Goal: Task Accomplishment & Management: Use online tool/utility

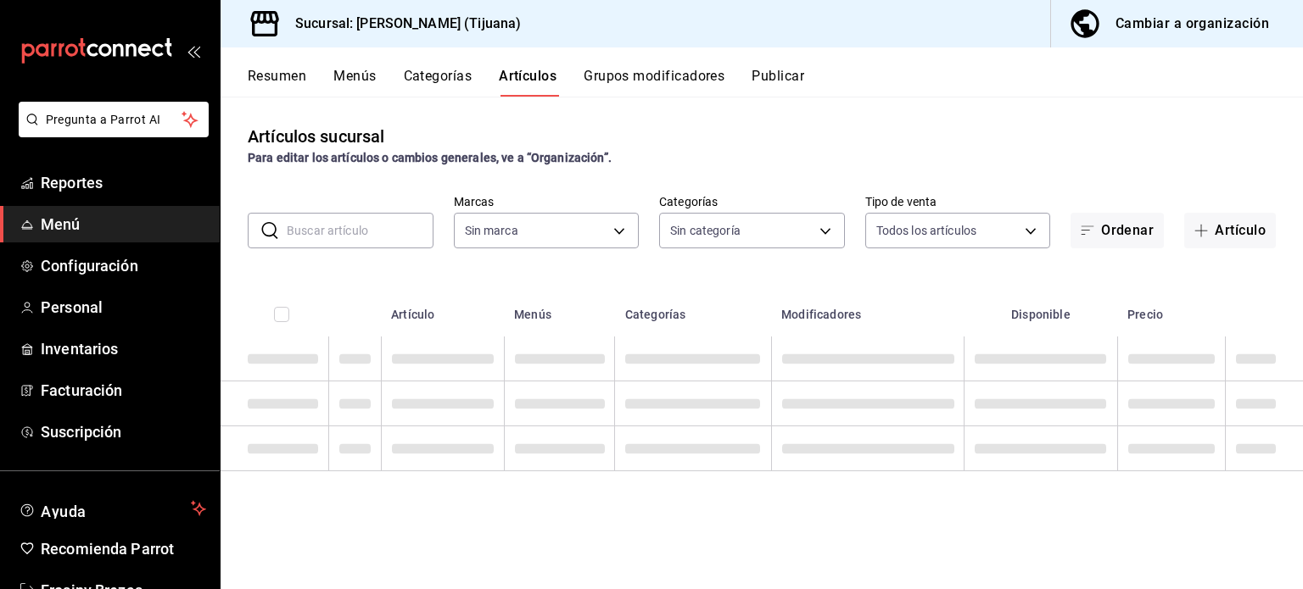
type input "95ee3156-9a7f-4e31-9dcc-5f74f0c1db99,fd8e73ae-4fea-48ca-a779-8479f9366254,ed37a…"
type input "8e6d608d-eee7-432e-8def-f3381073872e,a0d70e93-3803-4dbd-8a33-ecfb5f54fb9a,9e30c…"
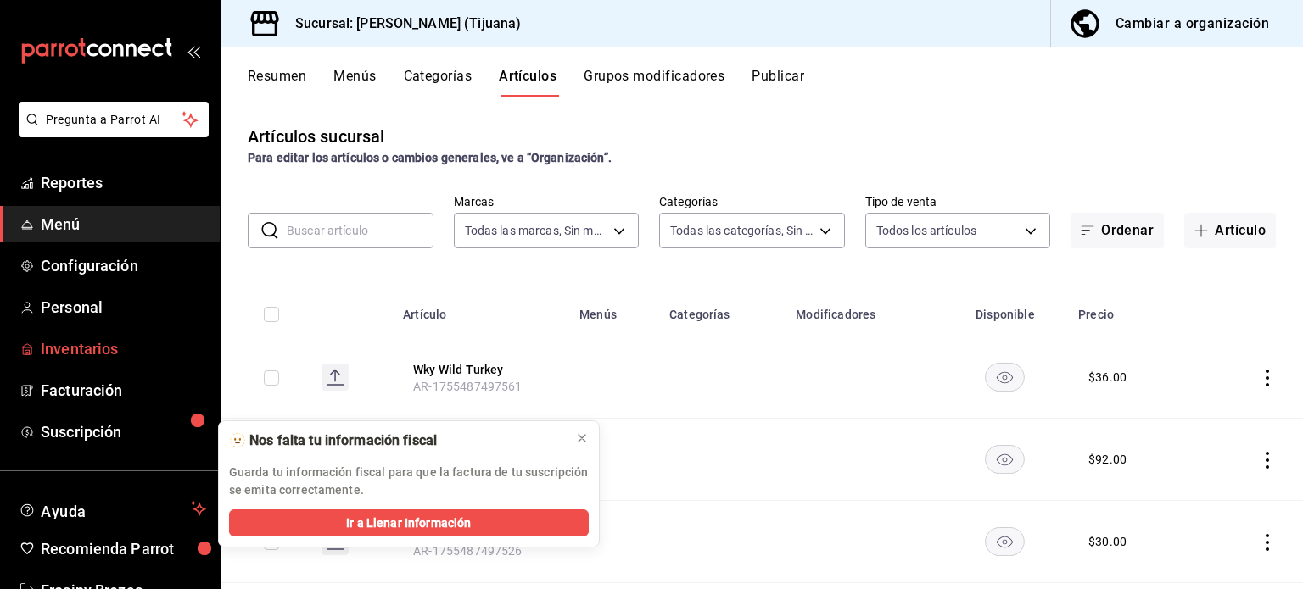
click at [104, 344] on span "Inventarios" at bounding box center [123, 349] width 165 height 23
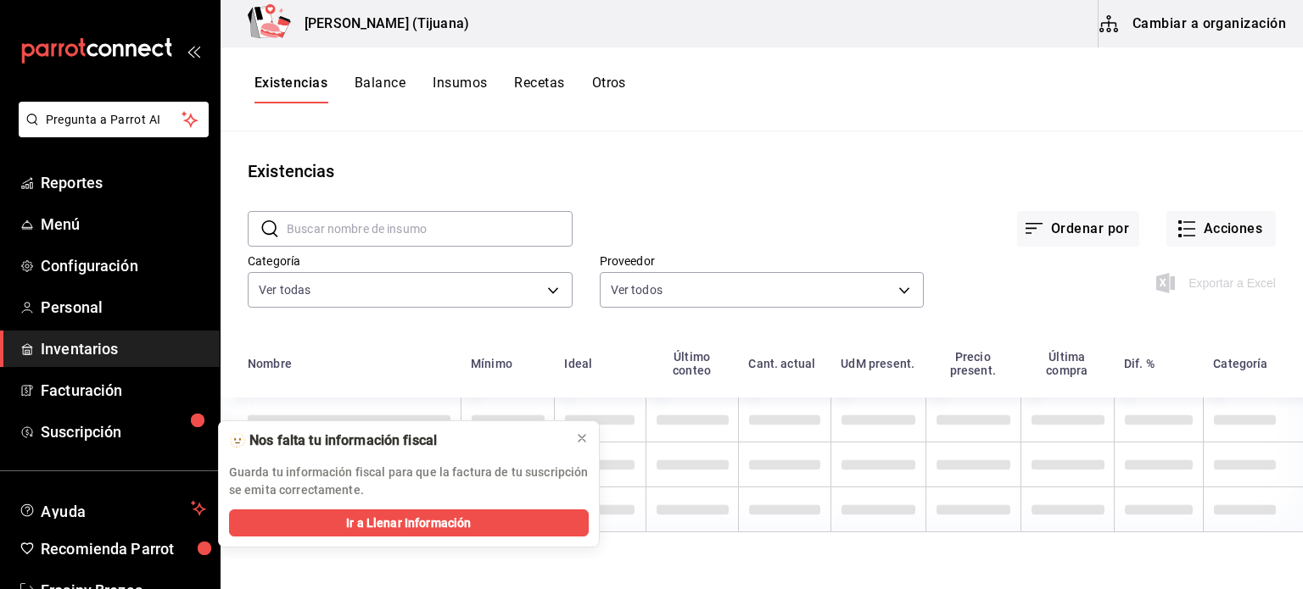
click at [1175, 27] on button "Cambiar a organización" at bounding box center [1193, 23] width 191 height 47
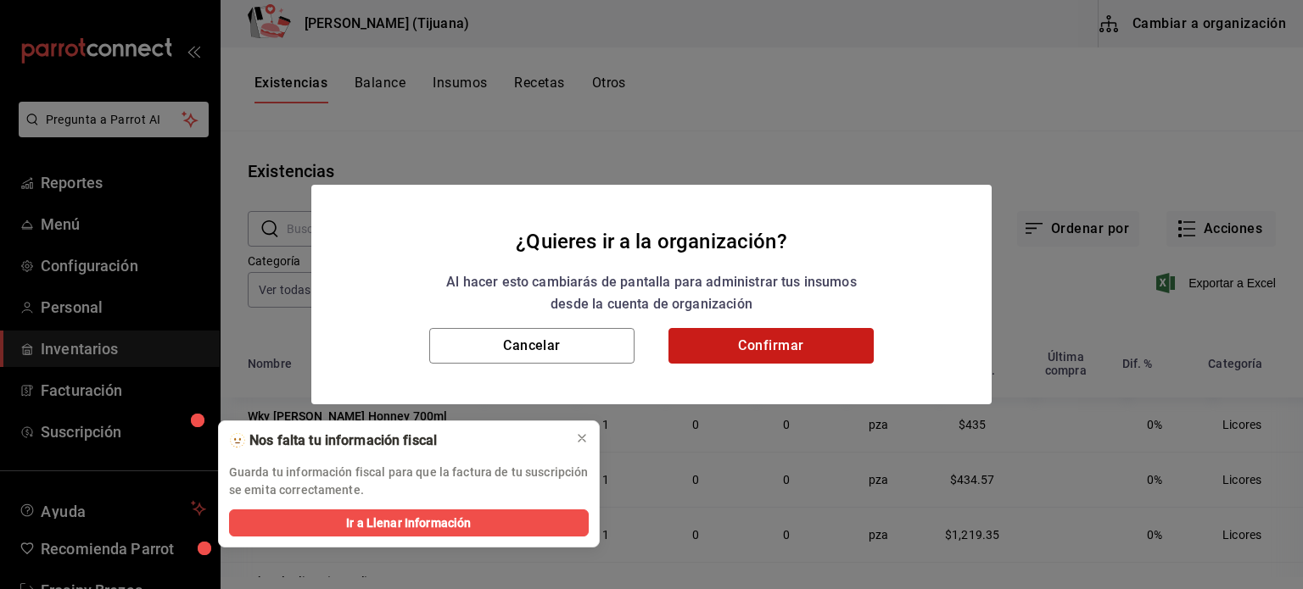
click at [797, 338] on button "Confirmar" at bounding box center [770, 346] width 205 height 36
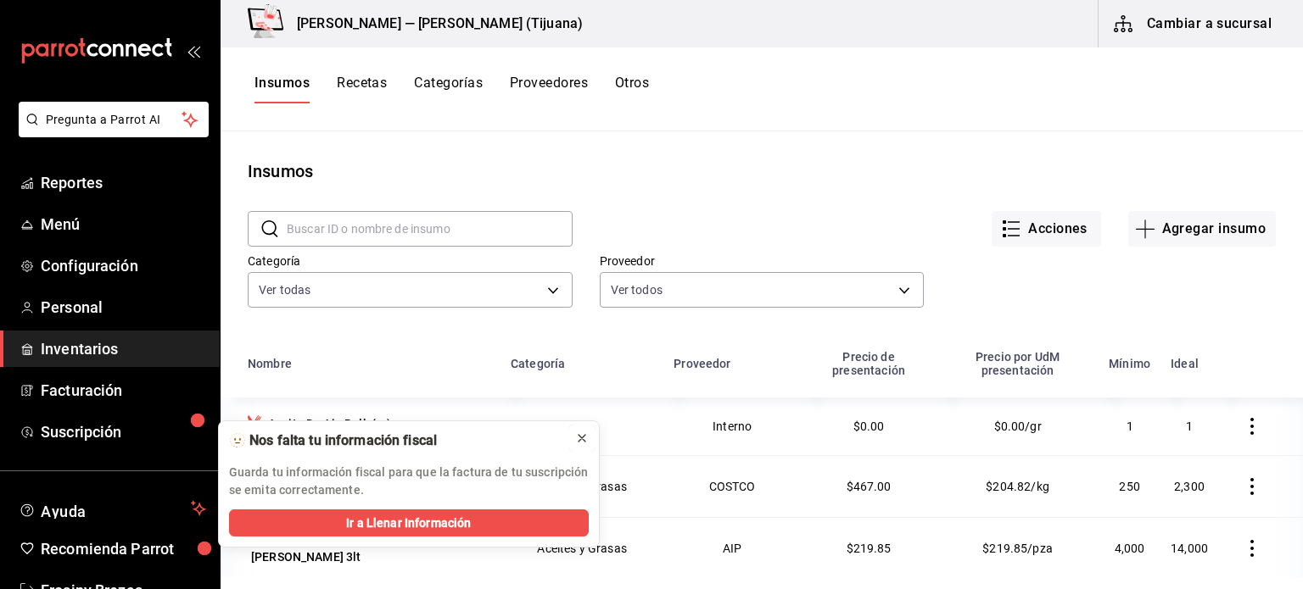
click at [580, 439] on icon at bounding box center [581, 438] width 7 height 7
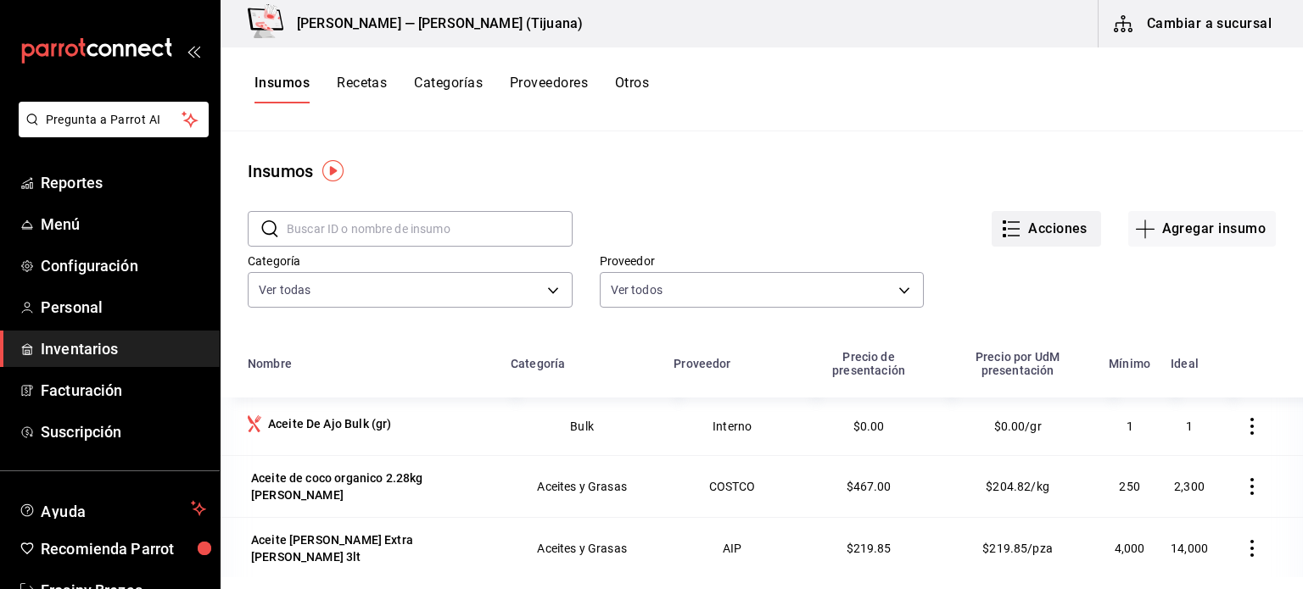
click at [1020, 231] on button "Acciones" at bounding box center [1045, 229] width 109 height 36
click at [1126, 146] on div at bounding box center [651, 294] width 1303 height 589
click at [1179, 239] on button "Agregar insumo" at bounding box center [1202, 229] width 148 height 36
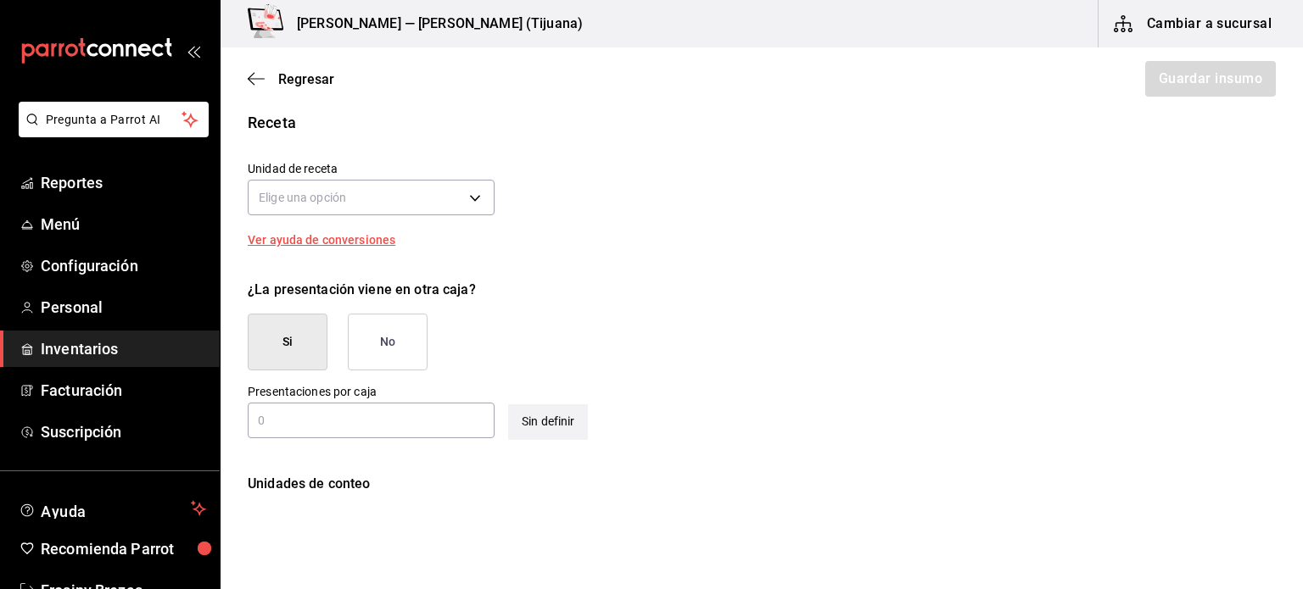
scroll to position [614, 0]
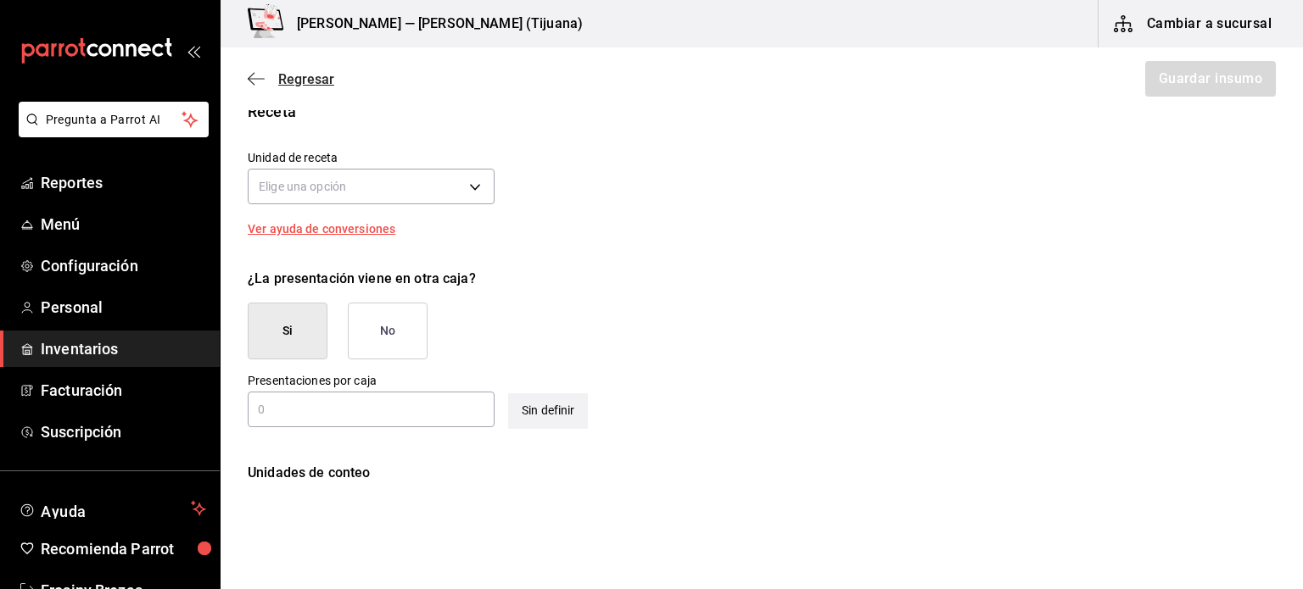
click at [265, 87] on span "Regresar" at bounding box center [291, 79] width 87 height 16
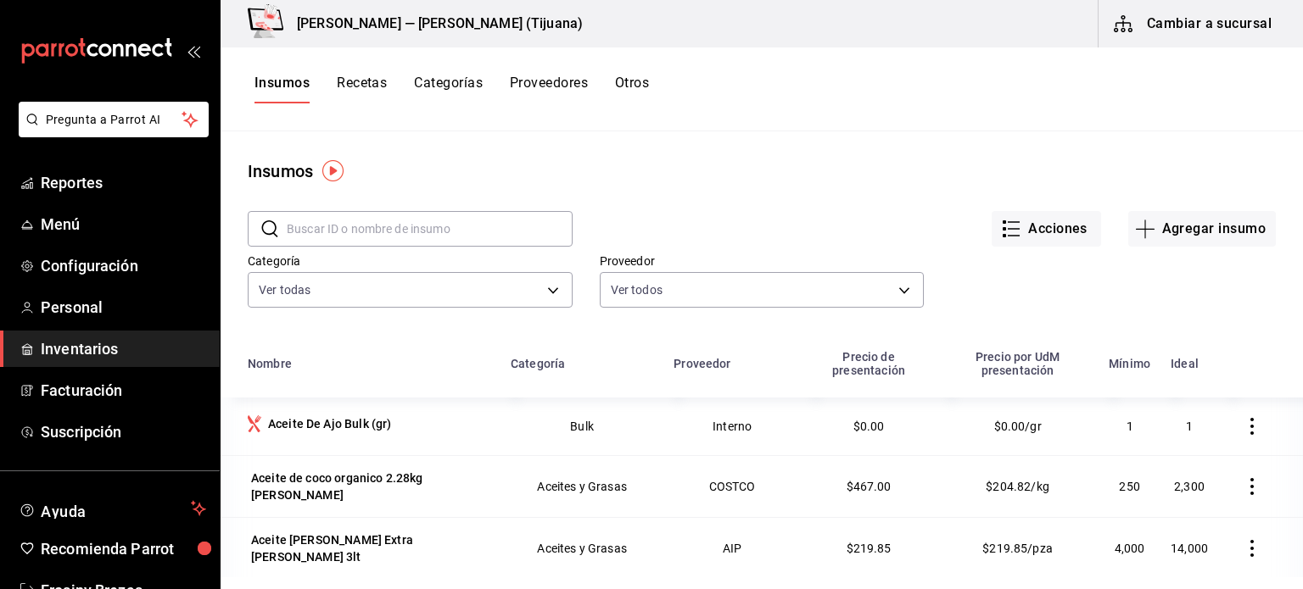
click at [436, 85] on button "Categorías" at bounding box center [448, 89] width 69 height 29
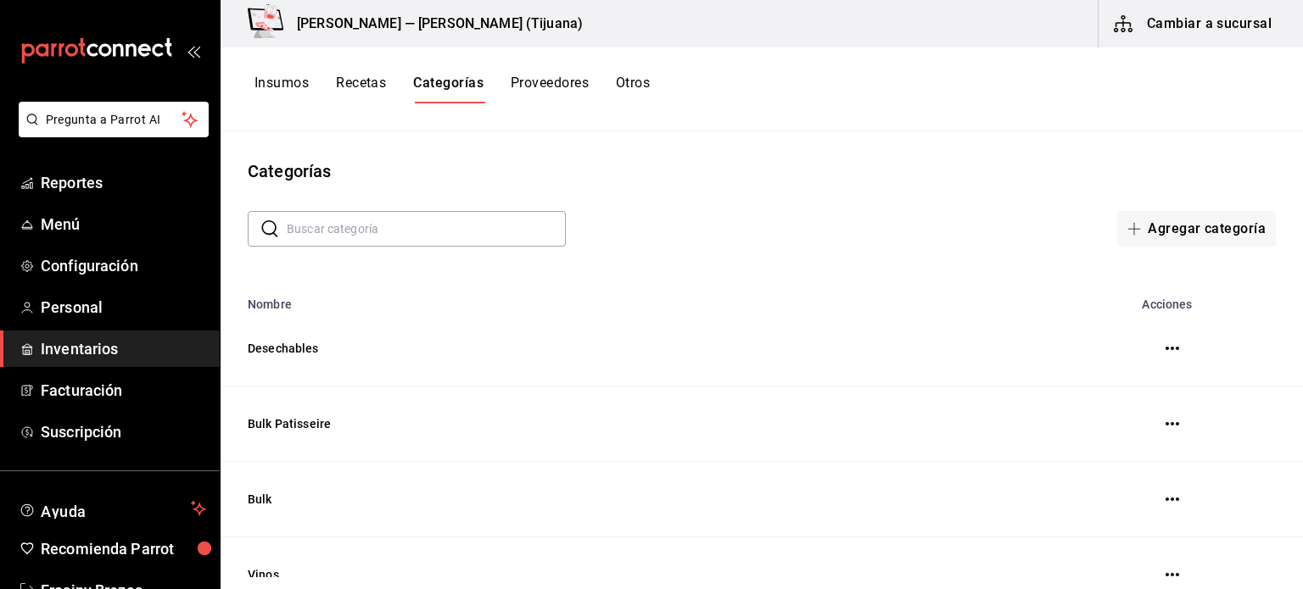
click at [383, 76] on button "Recetas" at bounding box center [361, 89] width 50 height 29
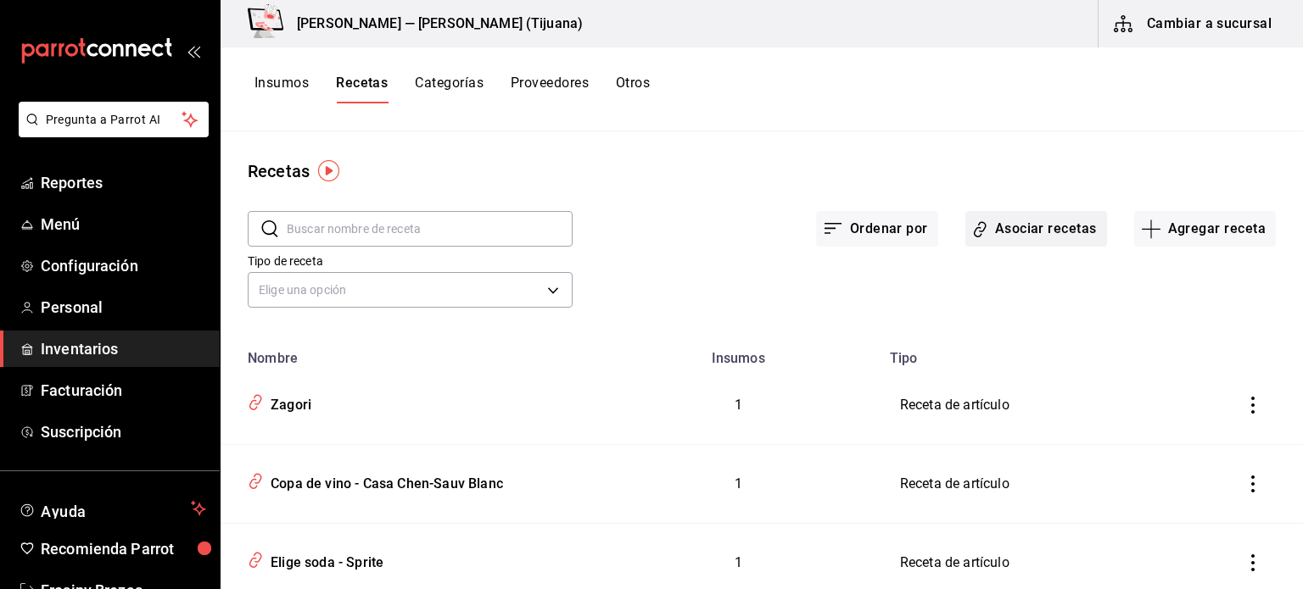
click at [991, 224] on button "Asociar recetas" at bounding box center [1036, 229] width 142 height 36
